Goal: Complete application form

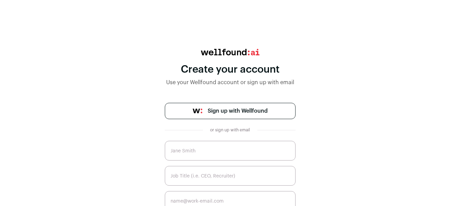
scroll to position [46, 0]
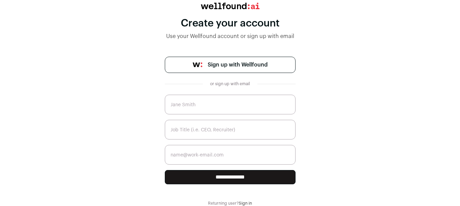
click at [254, 106] on input "text" at bounding box center [230, 105] width 131 height 20
type input "Radha Manjunath"
click at [242, 134] on input "text" at bounding box center [230, 130] width 131 height 20
click at [242, 130] on input "text" at bounding box center [230, 130] width 131 height 20
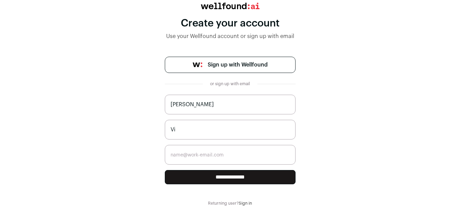
type input "V"
type input "project co ordinator"
click at [244, 158] on input "email" at bounding box center [230, 155] width 131 height 20
type input "radhamanjunath1023@gmail.com"
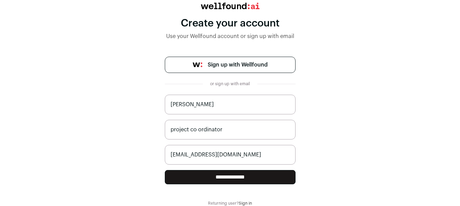
click at [262, 177] on input "**********" at bounding box center [230, 177] width 131 height 14
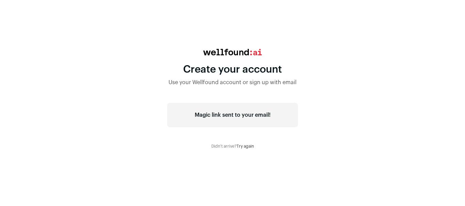
click at [249, 147] on link "Try again" at bounding box center [244, 147] width 17 height 4
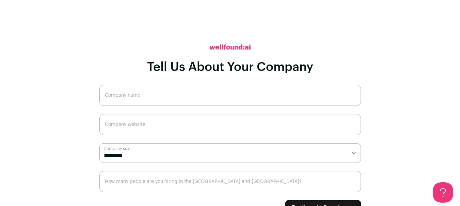
scroll to position [9, 0]
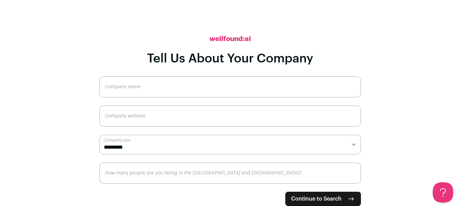
click at [326, 198] on span "Continue to Search" at bounding box center [316, 199] width 50 height 8
click at [185, 82] on input "Company name" at bounding box center [229, 87] width 261 height 21
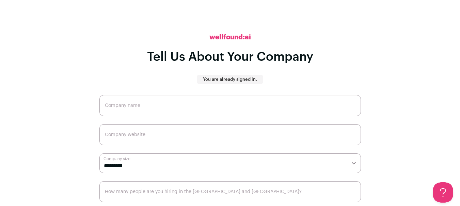
scroll to position [19, 0]
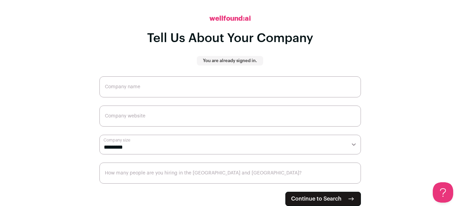
click at [167, 151] on select "**********" at bounding box center [229, 145] width 261 height 20
select select "*"
click at [99, 135] on select "**********" at bounding box center [229, 145] width 261 height 20
click at [153, 92] on input "Company name" at bounding box center [229, 87] width 261 height 21
type input "[PERSON_NAME]"
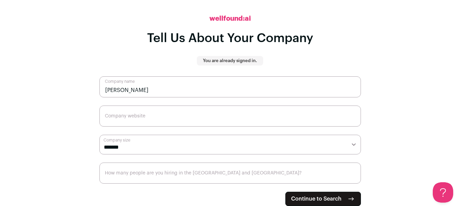
click at [153, 92] on input "[PERSON_NAME]" at bounding box center [229, 87] width 261 height 21
click at [169, 176] on input "How many people are you hiring in the [GEOGRAPHIC_DATA] and [GEOGRAPHIC_DATA]?" at bounding box center [229, 173] width 261 height 21
click at [350, 176] on input "1" at bounding box center [229, 173] width 261 height 21
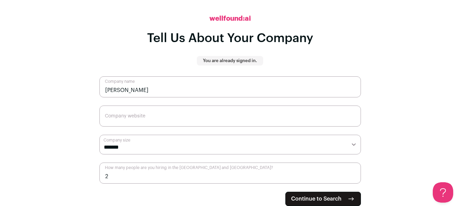
click at [351, 175] on input "2" at bounding box center [229, 173] width 261 height 21
click at [352, 180] on input "1" at bounding box center [229, 173] width 261 height 21
type input "0"
click at [352, 180] on input "0" at bounding box center [229, 173] width 261 height 21
click at [341, 198] on button "Continue to Search" at bounding box center [323, 199] width 76 height 14
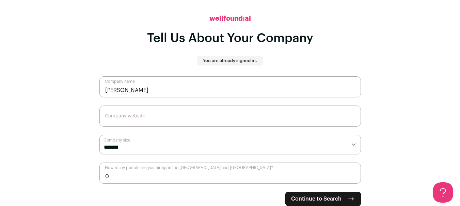
click at [259, 120] on input "Company website" at bounding box center [229, 116] width 261 height 21
click at [177, 88] on input "[PERSON_NAME]" at bounding box center [229, 87] width 261 height 21
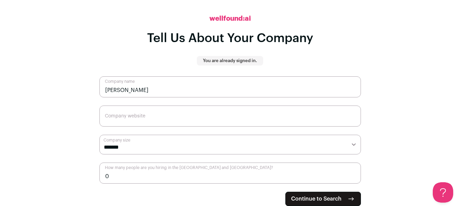
click at [169, 118] on input "Company website" at bounding box center [229, 116] width 261 height 21
paste input "[PERSON_NAME]"
type input "[PERSON_NAME]"
click at [315, 195] on span "Continue to Search" at bounding box center [316, 199] width 50 height 8
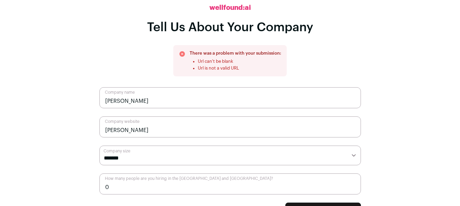
scroll to position [8, 0]
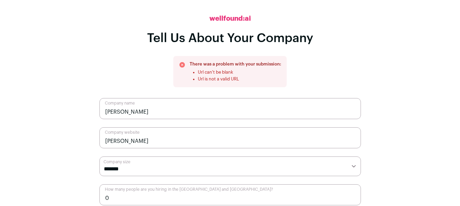
click at [180, 136] on input "[PERSON_NAME]" at bounding box center [229, 138] width 261 height 21
